Goal: Navigation & Orientation: Find specific page/section

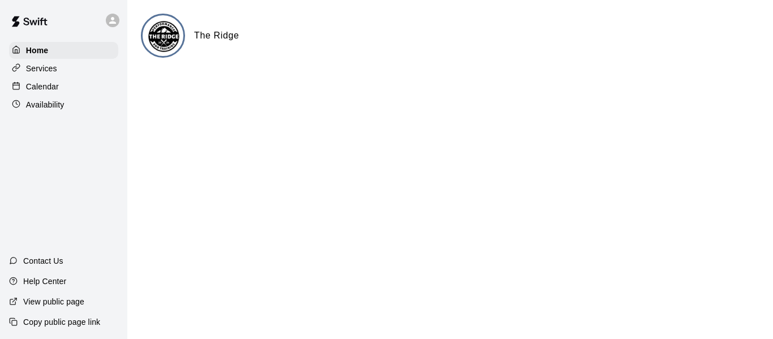
click at [71, 105] on div "Availability" at bounding box center [63, 104] width 109 height 17
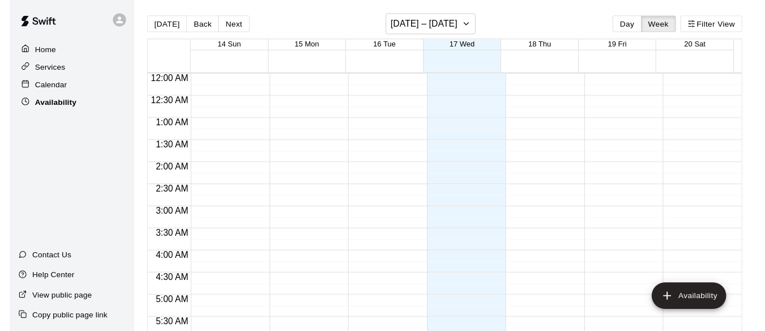
scroll to position [588, 0]
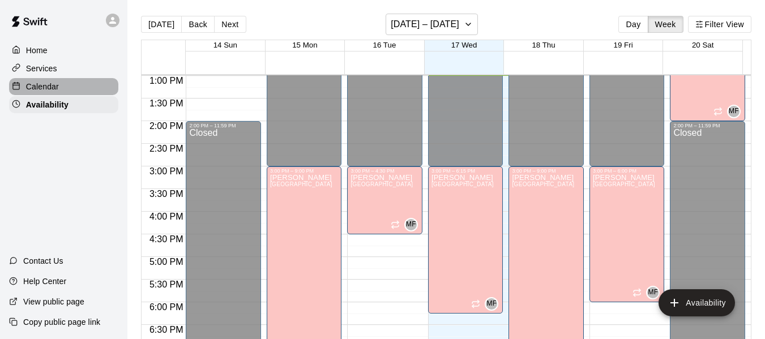
click at [58, 84] on p "Calendar" at bounding box center [42, 86] width 33 height 11
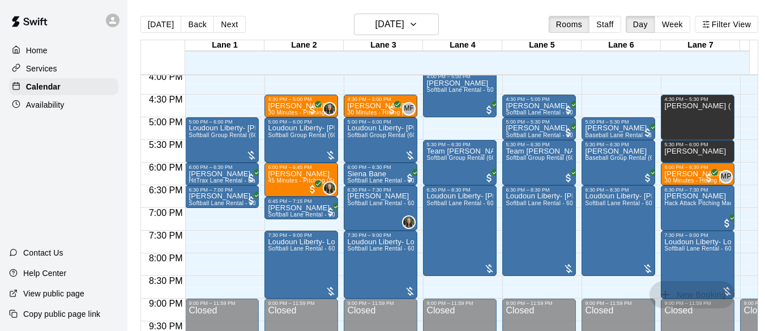
scroll to position [729, 0]
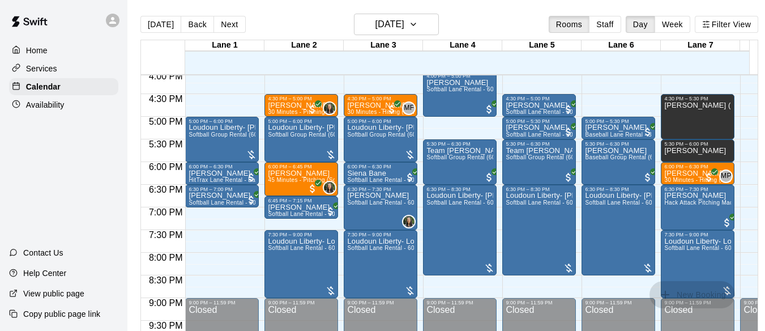
click at [44, 51] on p "Home" at bounding box center [37, 50] width 22 height 11
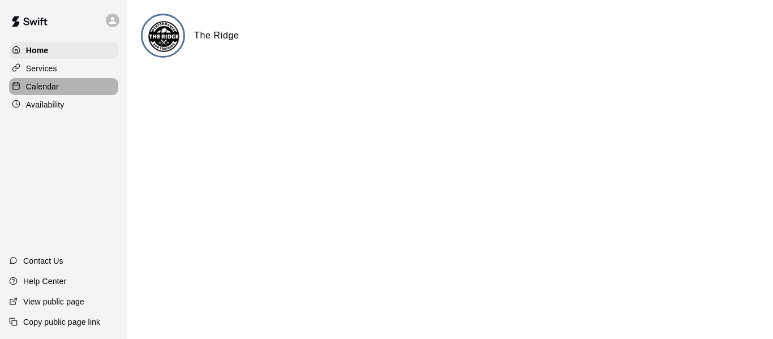
click at [49, 83] on p "Calendar" at bounding box center [42, 86] width 33 height 11
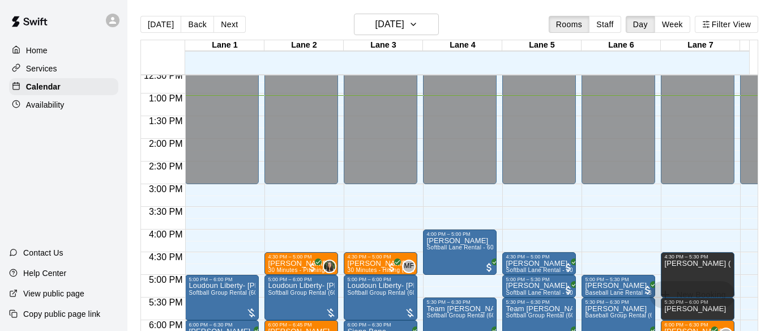
scroll to position [570, 0]
